Goal: Use online tool/utility

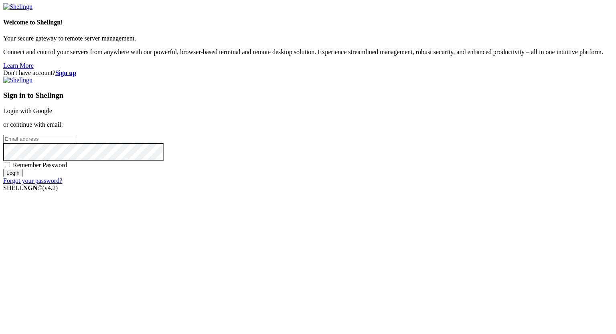
type input "[PERSON_NAME][EMAIL_ADDRESS][DOMAIN_NAME]"
click at [23, 177] on input "Login" at bounding box center [13, 173] width 20 height 8
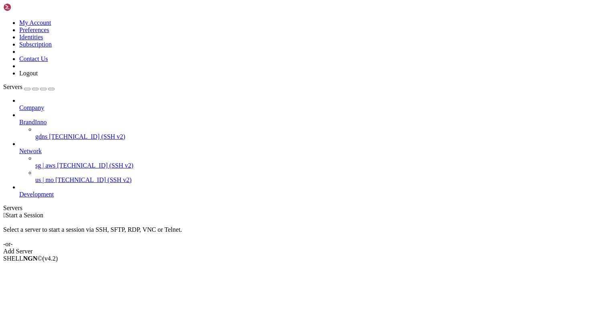
click at [19, 119] on icon at bounding box center [19, 119] width 0 height 0
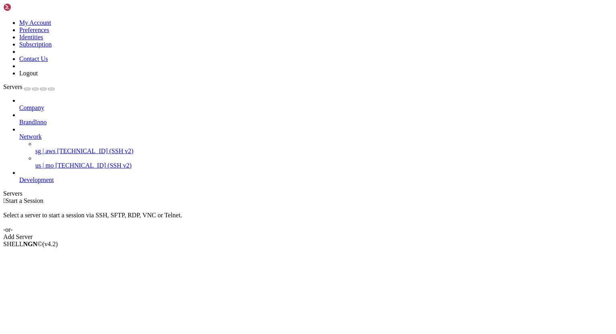
click at [19, 133] on icon at bounding box center [19, 133] width 0 height 0
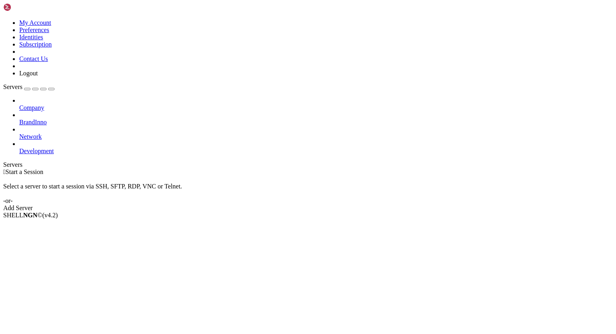
click at [19, 104] on icon at bounding box center [19, 104] width 0 height 0
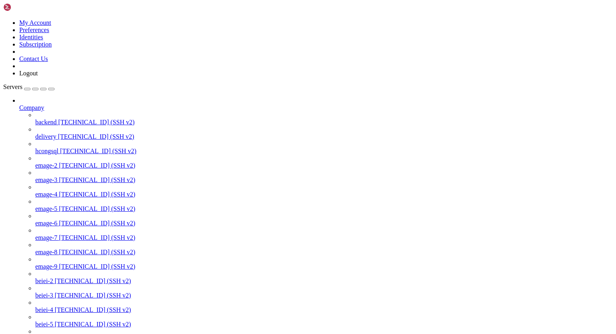
click at [58, 119] on span "[TECHNICAL_ID] (SSH v2)" at bounding box center [96, 122] width 76 height 7
drag, startPoint x: 74, startPoint y: 924, endPoint x: 193, endPoint y: 920, distance: 119.5
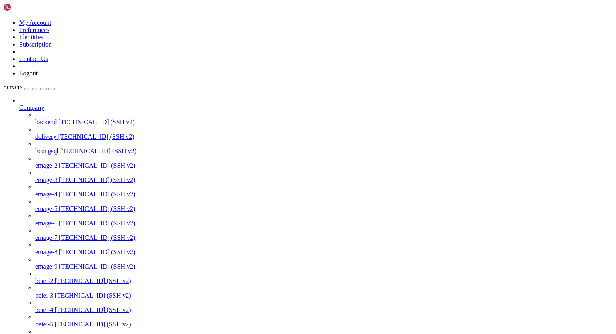
scroll to position [34, 0]
drag, startPoint x: 130, startPoint y: 665, endPoint x: 108, endPoint y: 691, distance: 33.6
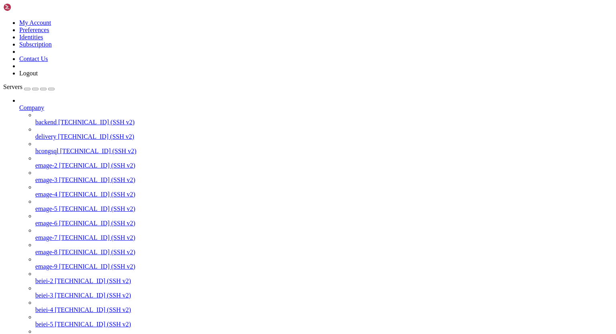
scroll to position [641, 0]
